Goal: Information Seeking & Learning: Check status

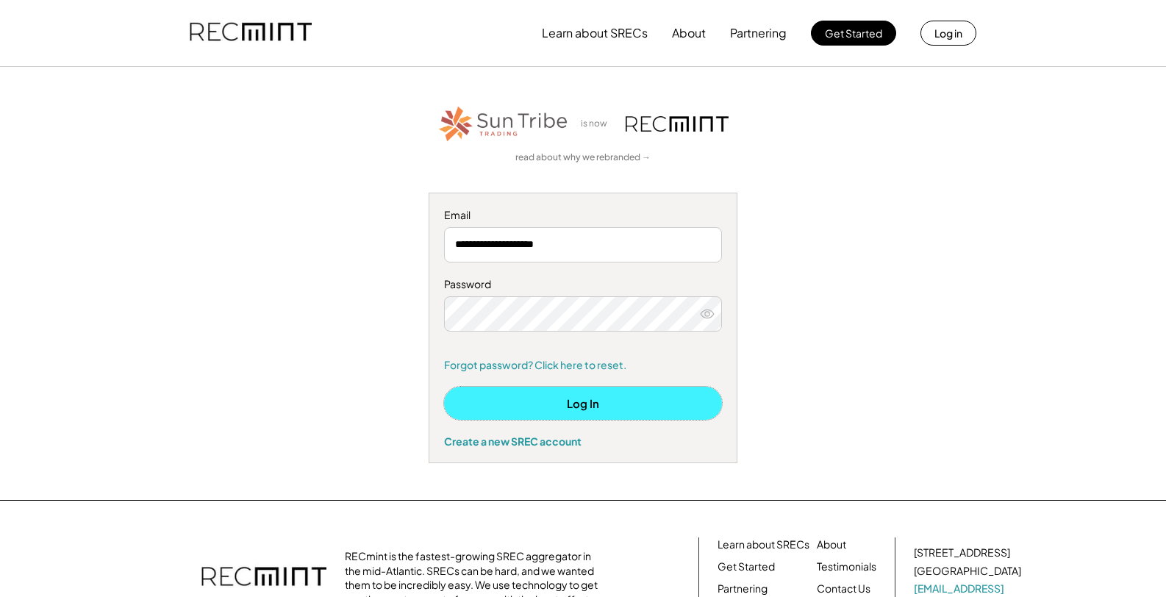
click at [569, 407] on button "Log In" at bounding box center [583, 403] width 278 height 33
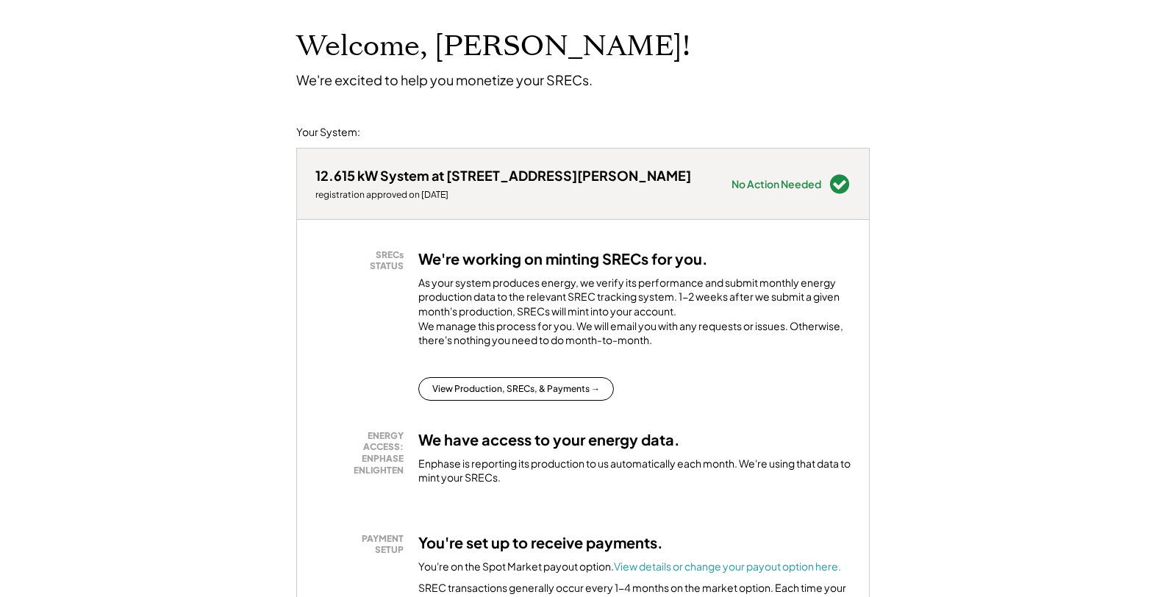
scroll to position [74, 0]
click at [506, 401] on button "View Production, SRECs, & Payments →" at bounding box center [516, 390] width 196 height 24
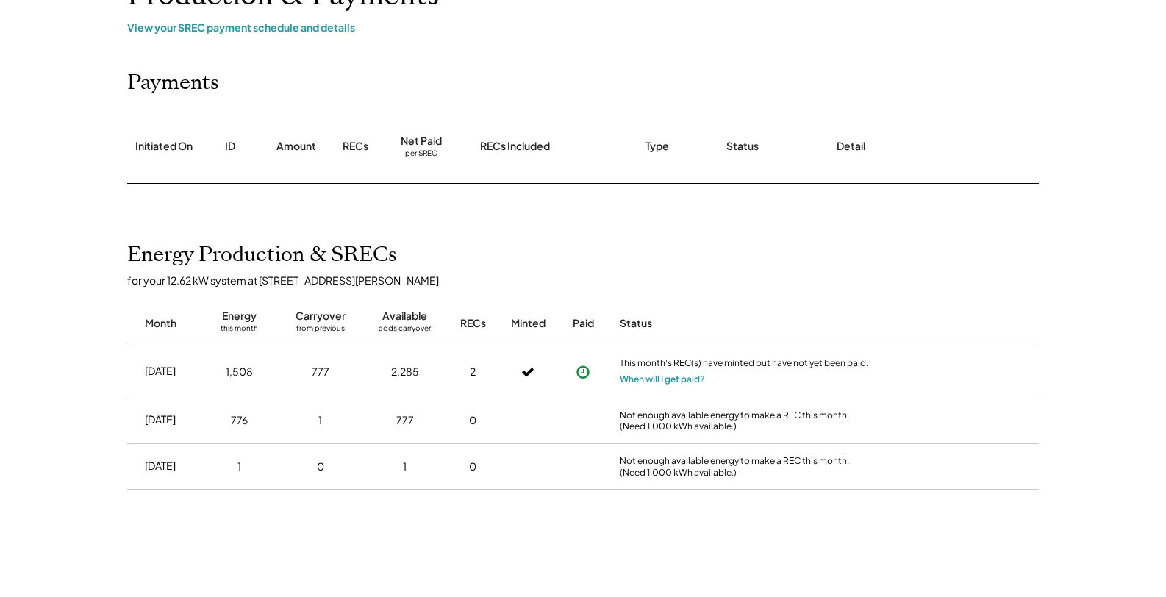
scroll to position [147, 0]
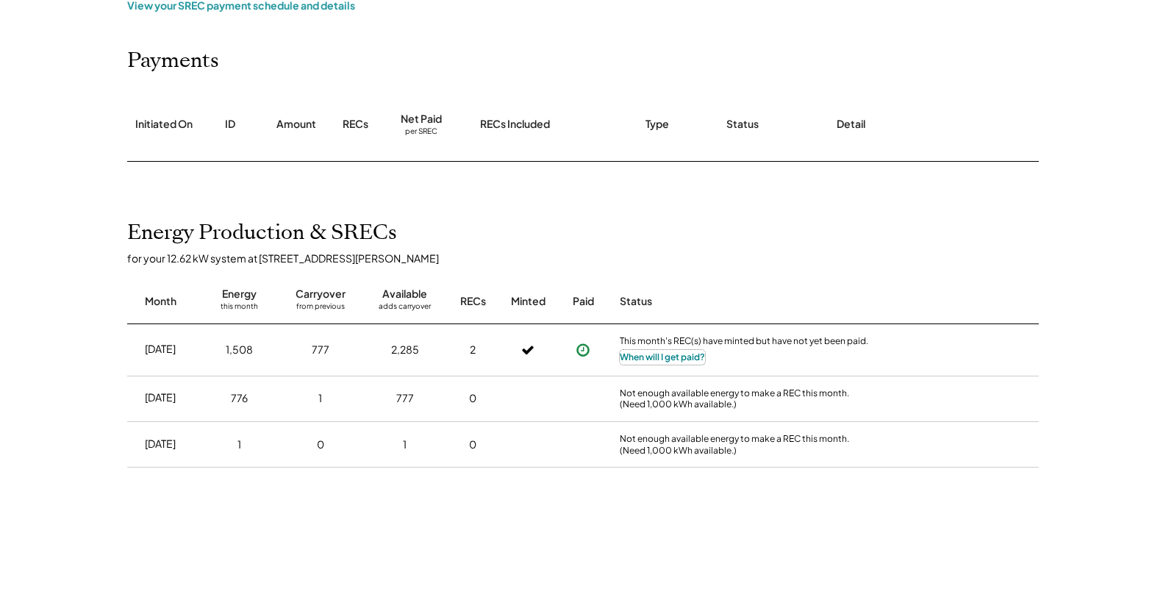
click at [654, 354] on button "When will I get paid?" at bounding box center [662, 357] width 85 height 15
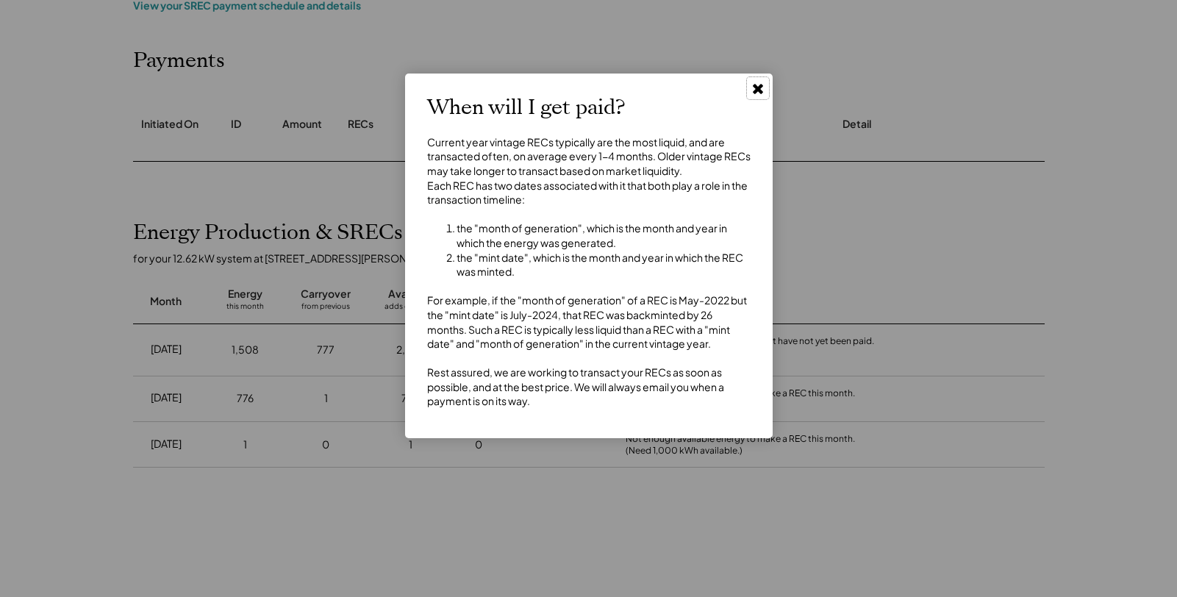
click at [753, 86] on use at bounding box center [758, 89] width 10 height 10
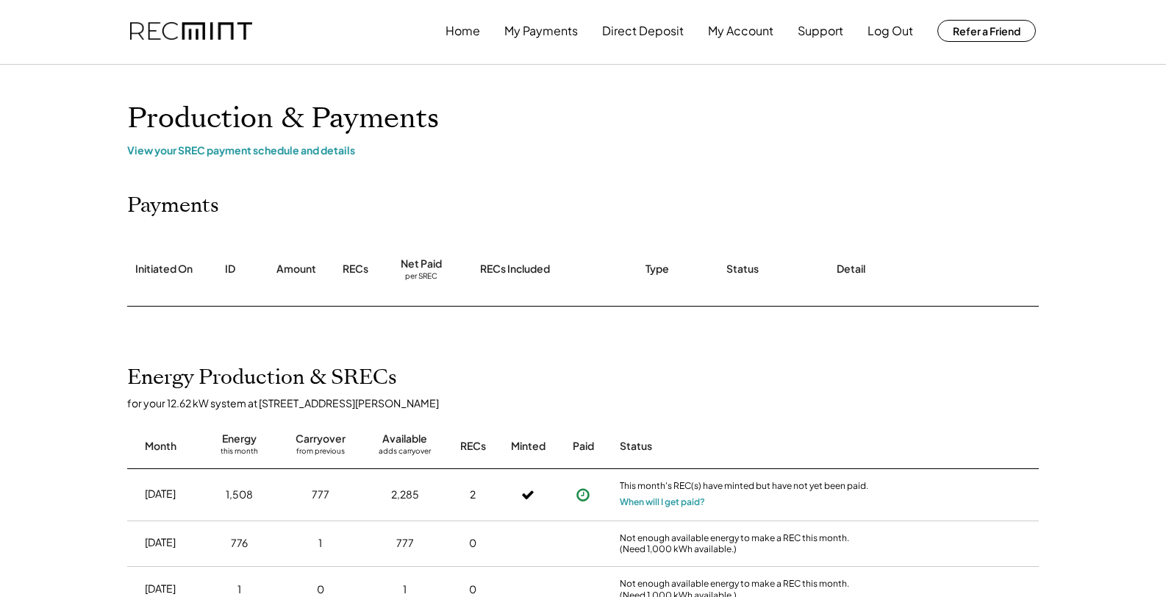
scroll to position [0, 0]
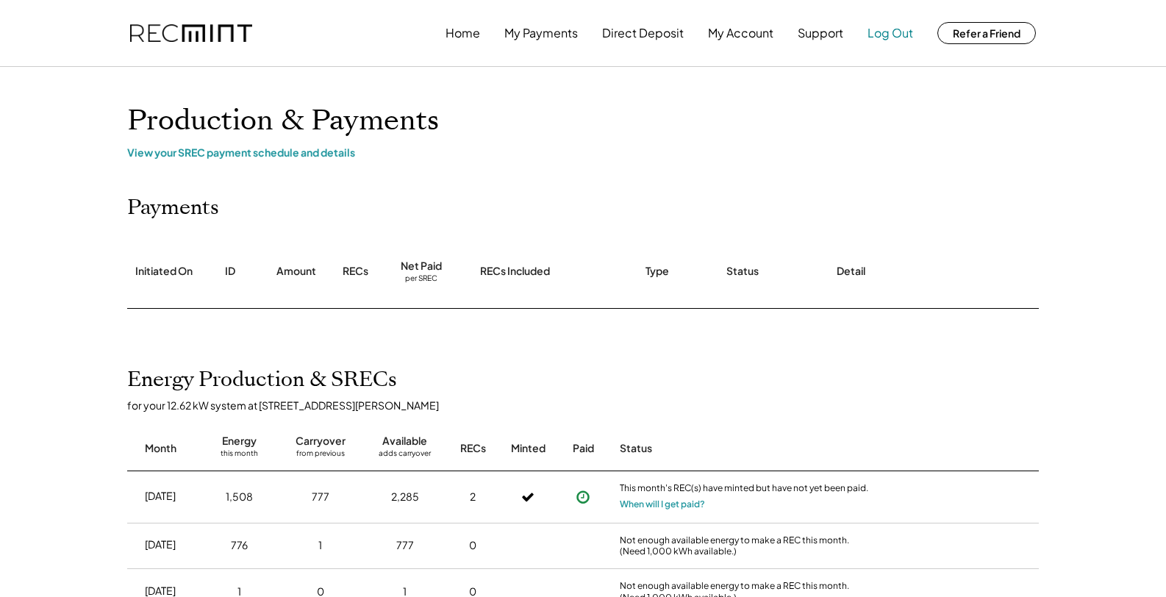
click at [886, 32] on button "Log Out" at bounding box center [890, 32] width 46 height 29
